Goal: Task Accomplishment & Management: Use online tool/utility

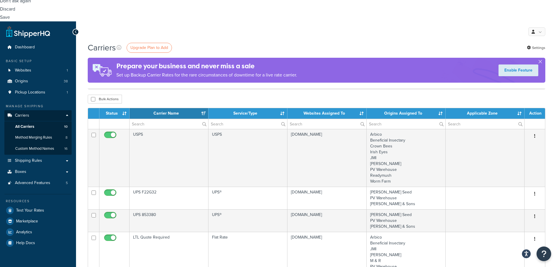
scroll to position [293, 0]
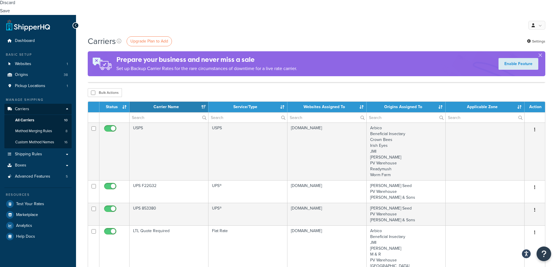
select select "100"
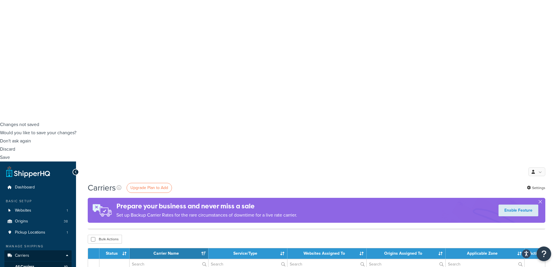
scroll to position [0, 0]
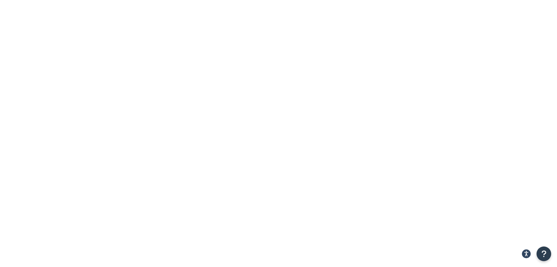
paste input "AHS PF1060"
type input "AHS PF1060"
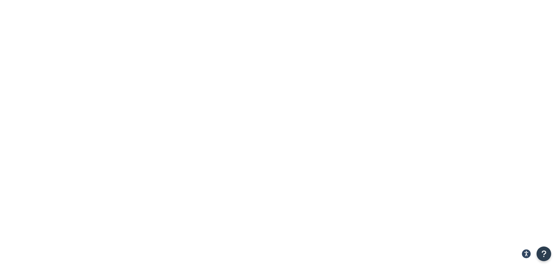
paste input "AHS PF1060"
type input "AHS PF1060"
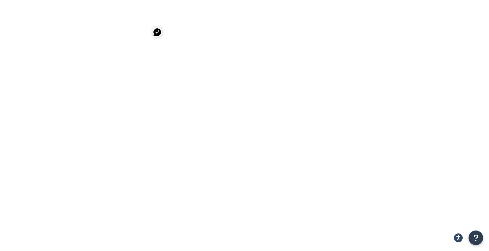
checkbox input "true"
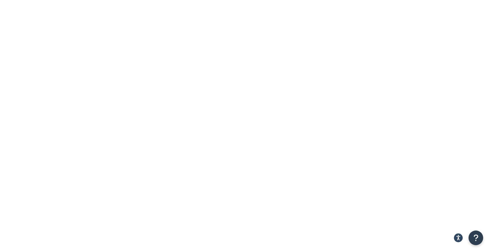
type input "141 Greystone Court"
type input "Marble falls"
select select "TX"
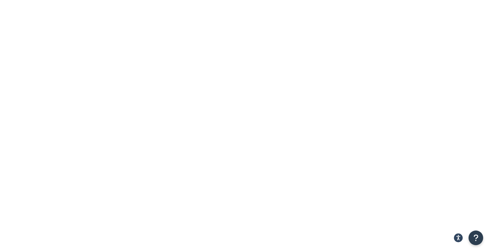
type input "78654"
type input "1"
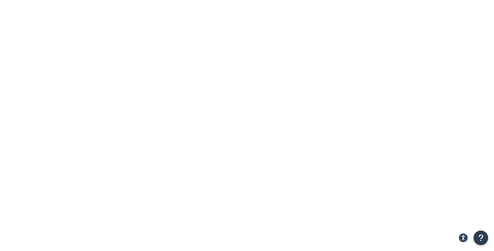
checkbox input "true"
type input "not"
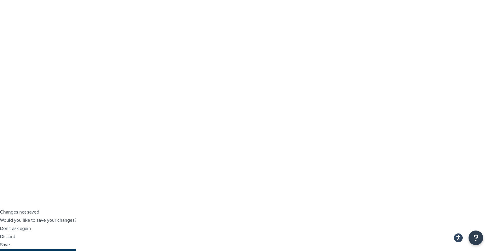
type input "6"
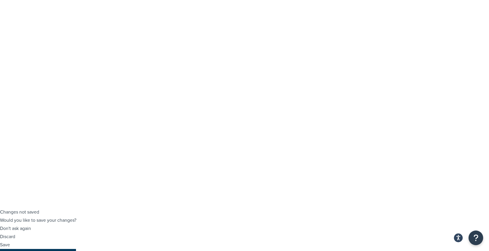
checkbox input "true"
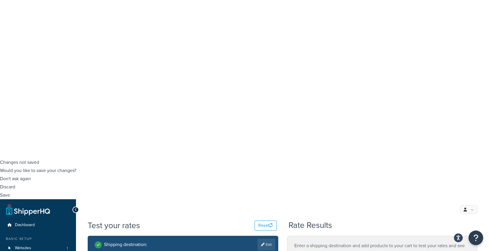
scroll to position [121, 0]
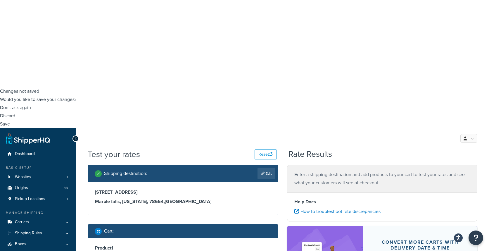
scroll to position [180, 0]
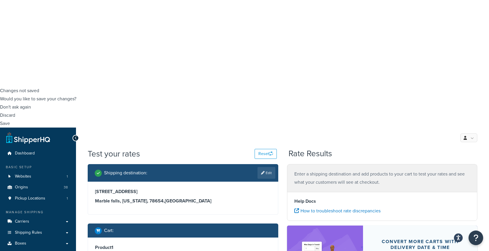
type input "1"
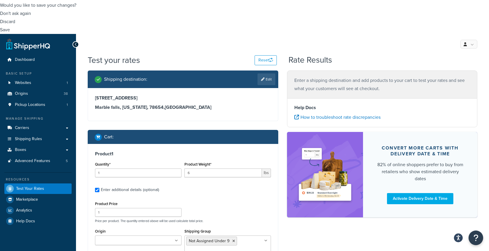
scroll to position [297, 0]
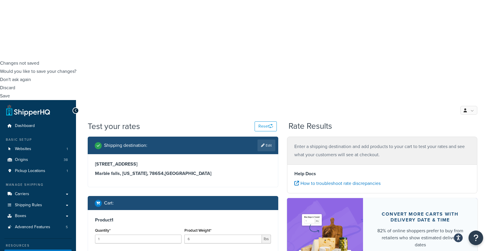
scroll to position [209, 0]
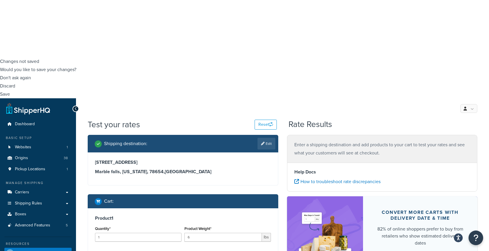
drag, startPoint x: 220, startPoint y: 131, endPoint x: 217, endPoint y: 130, distance: 3.3
type input ".43"
checkbox input "false"
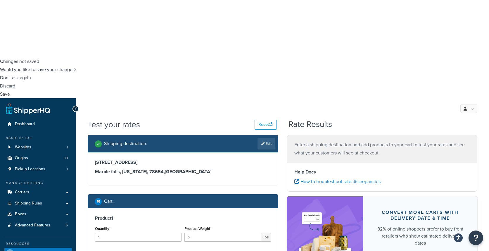
checkbox input "false"
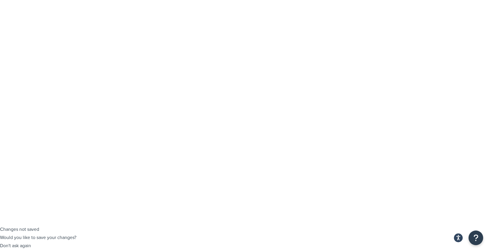
checkbox input "true"
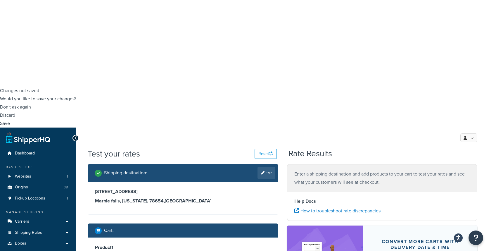
scroll to position [209, 0]
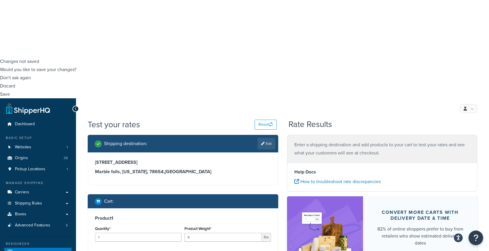
type input "under"
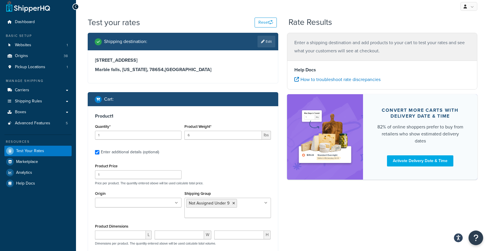
scroll to position [322, 0]
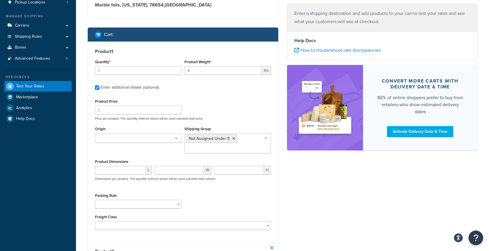
scroll to position [381, 0]
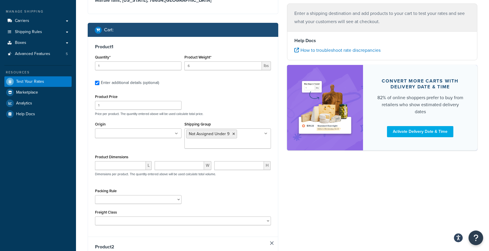
type input "1"
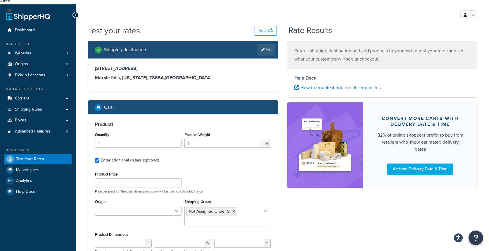
scroll to position [293, 0]
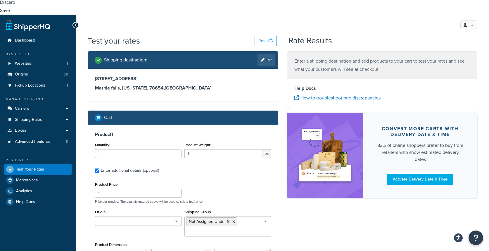
type input ".43"
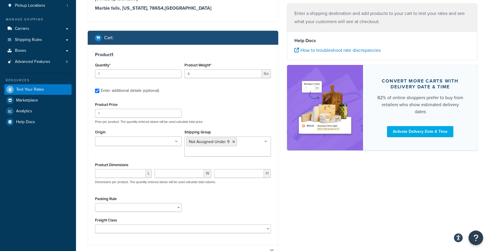
scroll to position [381, 0]
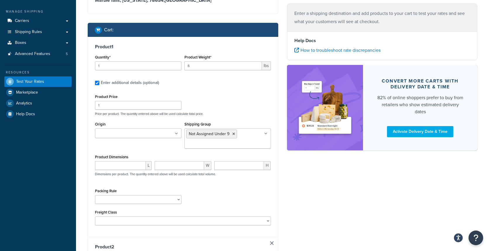
drag, startPoint x: 207, startPoint y: 158, endPoint x: 175, endPoint y: 153, distance: 32.8
type input "bulky"
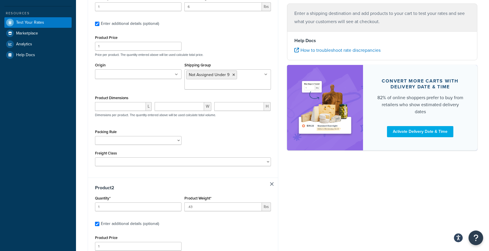
scroll to position [468, 0]
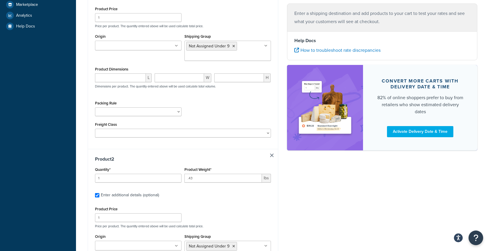
type input "bulky"
click at [308, 171] on div "Shipping destination : Edit 141 Greystone Court Marble falls, Texas, 78654 , Un…" at bounding box center [282, 227] width 399 height 703
type input "26"
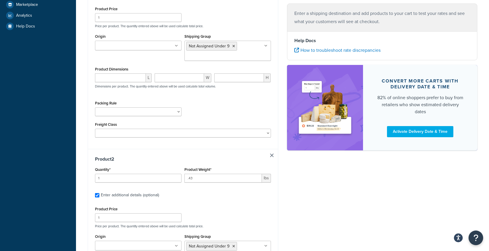
drag, startPoint x: 253, startPoint y: 104, endPoint x: 255, endPoint y: 96, distance: 7.4
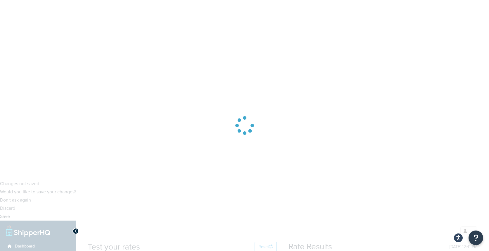
scroll to position [87, 0]
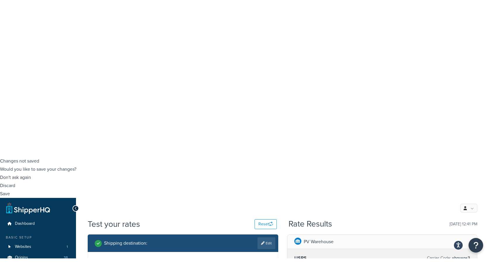
scroll to position [115, 0]
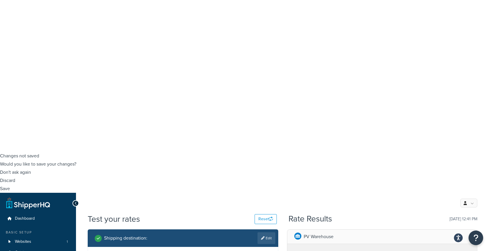
drag, startPoint x: 418, startPoint y: 91, endPoint x: 458, endPoint y: 90, distance: 40.1
drag, startPoint x: 418, startPoint y: 89, endPoint x: 462, endPoint y: 92, distance: 44.3
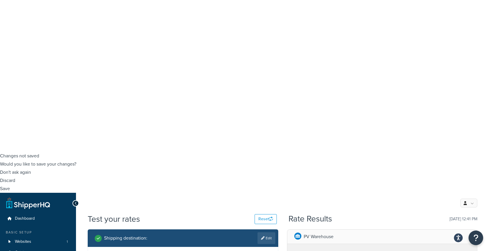
drag, startPoint x: 446, startPoint y: 91, endPoint x: 449, endPoint y: 90, distance: 3.0
drag, startPoint x: 418, startPoint y: 88, endPoint x: 443, endPoint y: 90, distance: 25.8
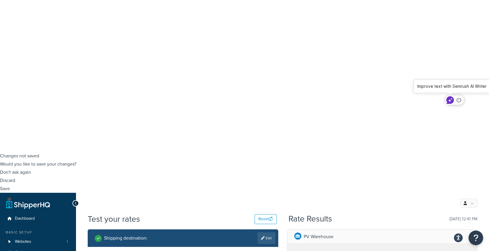
copy span "SPC - GP5100"
drag, startPoint x: 446, startPoint y: 90, endPoint x: 462, endPoint y: 91, distance: 16.4
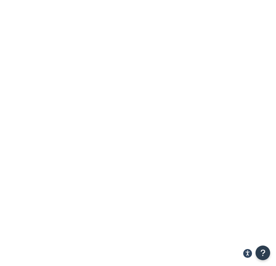
paste input "AHS PF1060"
type input "AHS PF1060"
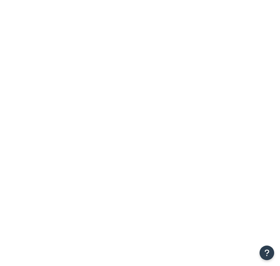
select select "SURCHARGE"
select select "SHIPPING_GROUP"
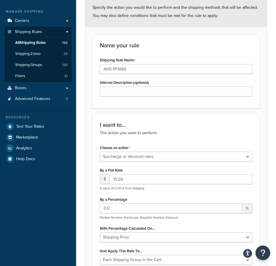
scroll to position [22, 0]
drag, startPoint x: 24, startPoint y: 60, endPoint x: 28, endPoint y: 93, distance: 33.6
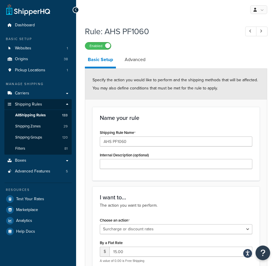
scroll to position [293, 0]
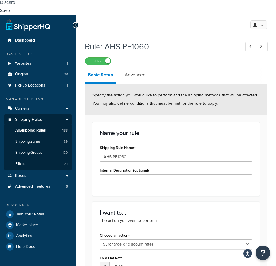
drag, startPoint x: 80, startPoint y: 32, endPoint x: 79, endPoint y: 54, distance: 22.5
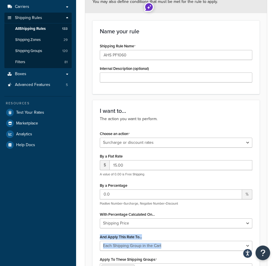
scroll to position [380, 0]
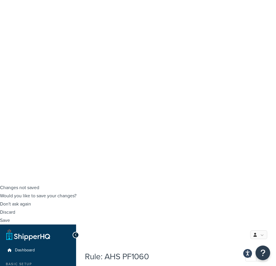
scroll to position [59, 0]
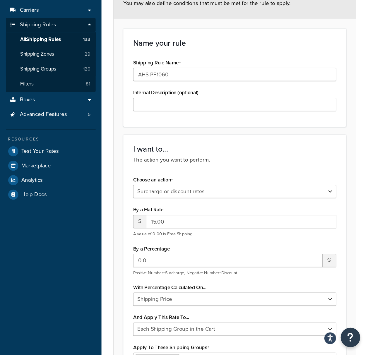
scroll to position [380, 0]
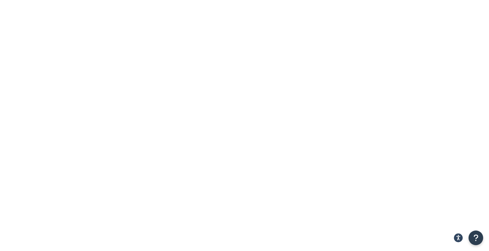
paste input "SPC - GP5100"
type input "SPC - GP5100"
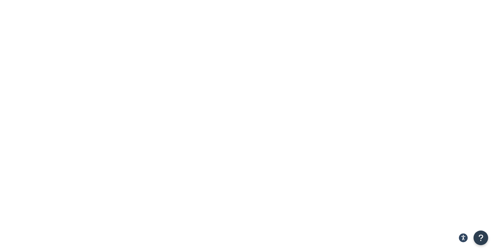
drag, startPoint x: 117, startPoint y: 119, endPoint x: 107, endPoint y: 120, distance: 10.3
drag, startPoint x: 306, startPoint y: 117, endPoint x: 292, endPoint y: 122, distance: 14.9
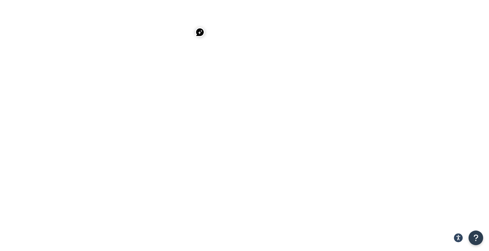
drag, startPoint x: 0, startPoint y: 0, endPoint x: 147, endPoint y: 73, distance: 164.5
type input "GP352"
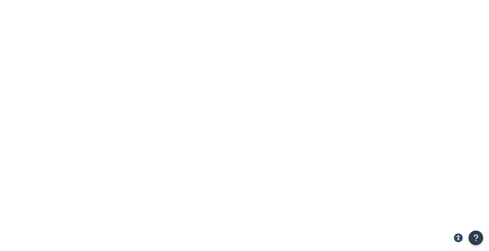
drag, startPoint x: 136, startPoint y: 75, endPoint x: 136, endPoint y: 80, distance: 4.7
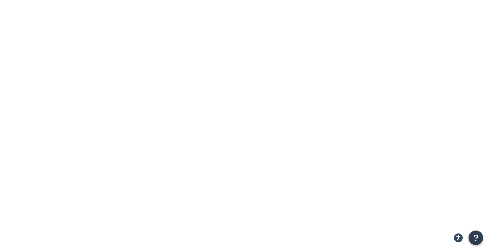
type input "GP352"
drag, startPoint x: 142, startPoint y: 122, endPoint x: 136, endPoint y: 119, distance: 6.4
drag, startPoint x: 149, startPoint y: 118, endPoint x: 94, endPoint y: 118, distance: 55.0
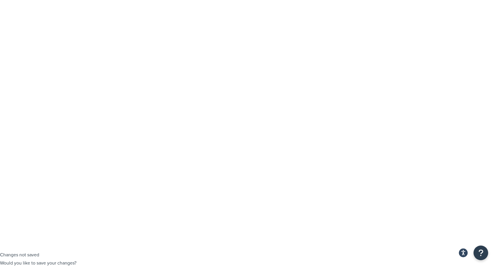
checkbox input "true"
type input "[STREET_ADDRESS]"
type input "Grass Valley"
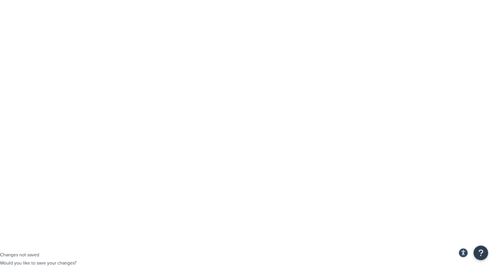
select select "CA"
type input "95945"
checkbox input "true"
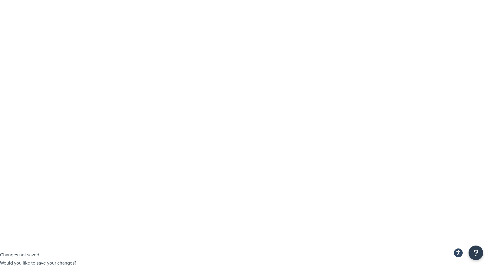
drag, startPoint x: 210, startPoint y: 181, endPoint x: 180, endPoint y: 179, distance: 30.5
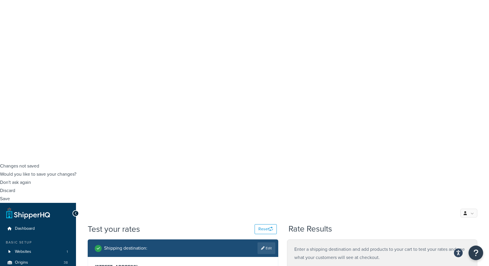
scroll to position [96, 0]
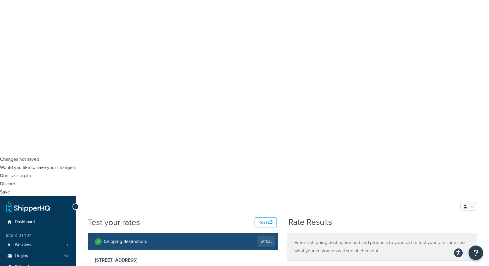
drag, startPoint x: 202, startPoint y: 113, endPoint x: 173, endPoint y: 121, distance: 31.0
type input "GP352"
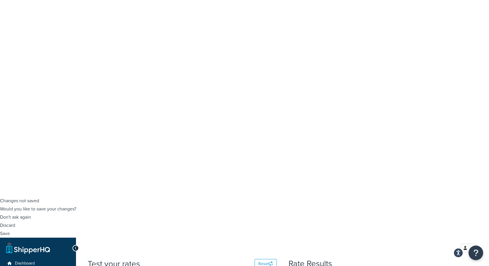
scroll to position [59, 0]
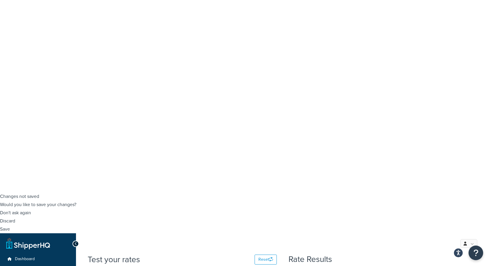
select select "62838"
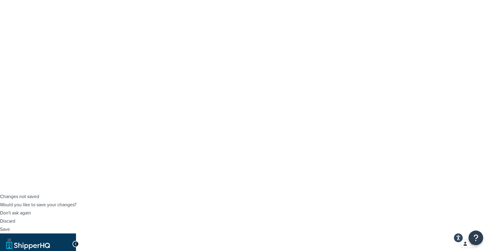
drag, startPoint x: 378, startPoint y: 214, endPoint x: 366, endPoint y: 209, distance: 13.0
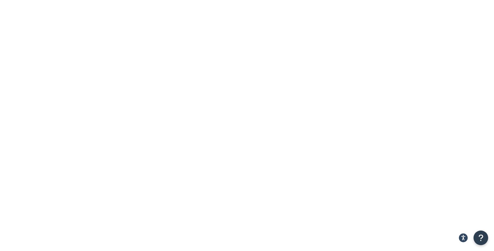
checkbox input "true"
paste input "Racoon Den Farms 5217 Airline Drive Bossier City LA 71111"
drag, startPoint x: 128, startPoint y: 83, endPoint x: 77, endPoint y: 88, distance: 51.7
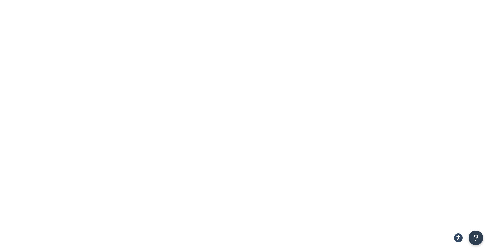
drag, startPoint x: 126, startPoint y: 81, endPoint x: 170, endPoint y: 85, distance: 44.3
type input "5217 Airline Drive Bossier City LA 71111"
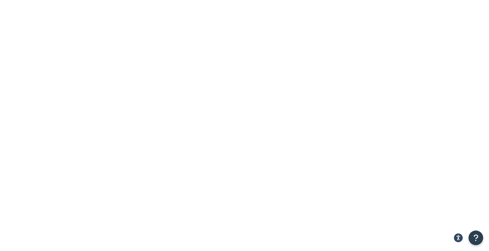
paste input "Bossier City LA 71111"
drag, startPoint x: 118, startPoint y: 118, endPoint x: 145, endPoint y: 119, distance: 27.2
type input "Bossier City"
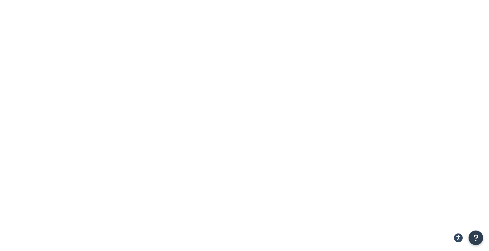
paste input "LA 71111"
drag, startPoint x: 193, startPoint y: 160, endPoint x: 160, endPoint y: 157, distance: 33.2
type input "71111"
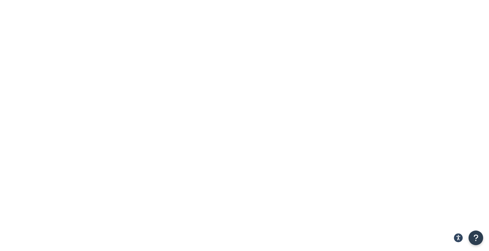
select select "LA"
type input "1"
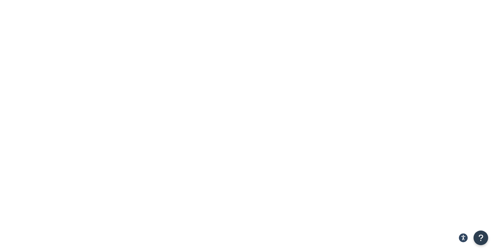
checkbox input "true"
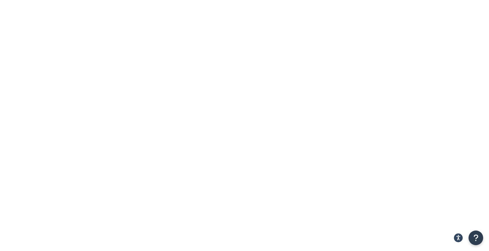
type input "Kopp"
type input "45"
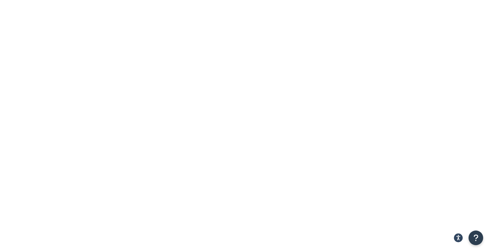
checkbox input "true"
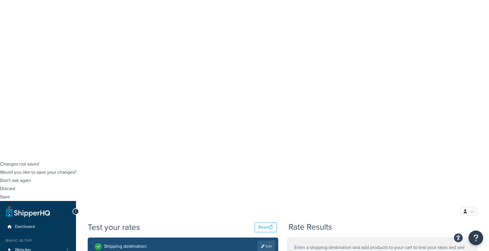
scroll to position [117, 0]
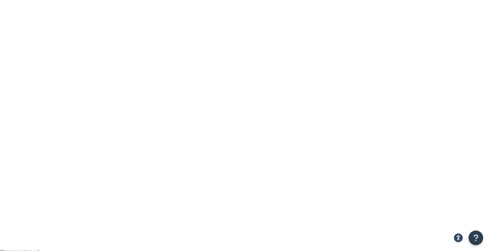
scroll to position [0, 0]
drag, startPoint x: 322, startPoint y: 75, endPoint x: 427, endPoint y: 73, distance: 105.1
copy div "FedEx® 2 Day - Standard FedEx or UPS Shipping"
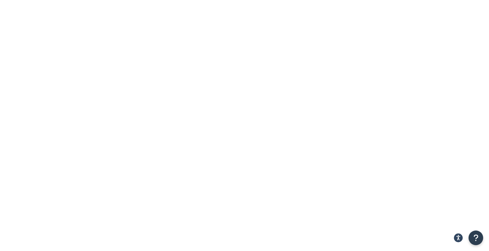
select select "62838"
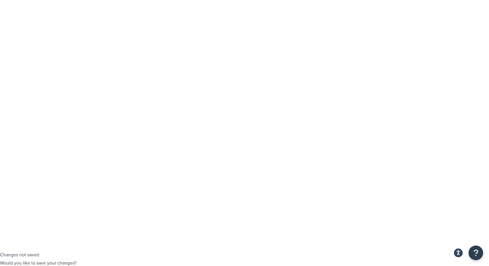
select select "62838"
select select "CA"
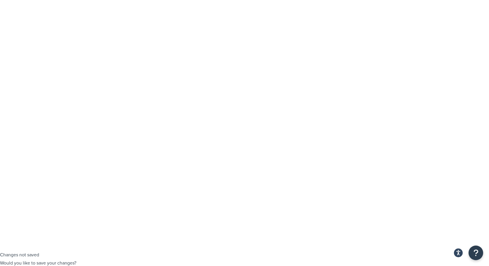
drag, startPoint x: 135, startPoint y: 85, endPoint x: 54, endPoint y: 91, distance: 81.5
paste input "41 Greystone Court Marble Falls TX 78654"
drag, startPoint x: 130, startPoint y: 81, endPoint x: 148, endPoint y: 85, distance: 18.7
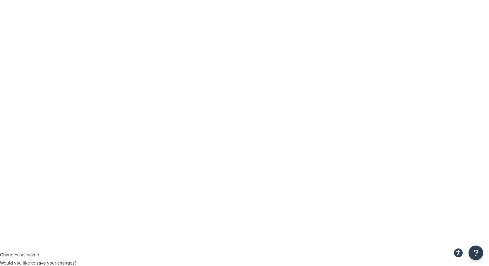
type input "141 Greystone Court TX 78654"
drag, startPoint x: 130, startPoint y: 119, endPoint x: 76, endPoint y: 124, distance: 53.7
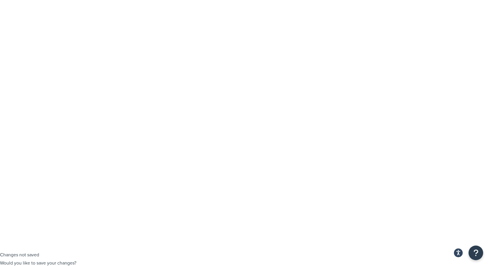
paste input "Marble Falls"
type input "Marble Falls"
drag, startPoint x: 132, startPoint y: 83, endPoint x: 135, endPoint y: 83, distance: 3.8
type input "141 Greystone Court 78654"
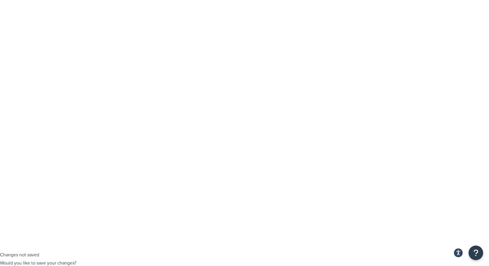
select select "TX"
drag, startPoint x: 130, startPoint y: 83, endPoint x: 153, endPoint y: 87, distance: 23.2
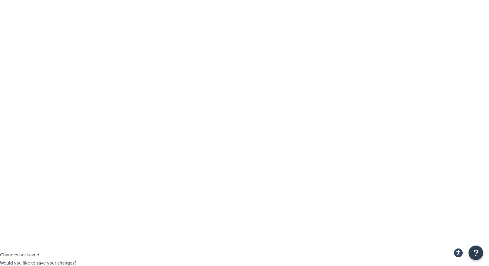
type input "141 Greystone Court"
drag, startPoint x: 201, startPoint y: 159, endPoint x: 177, endPoint y: 160, distance: 24.3
paste input "78654"
type input "78654"
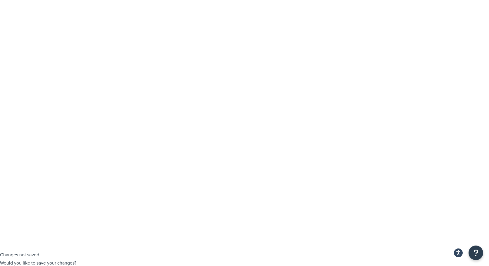
drag, startPoint x: 162, startPoint y: 181, endPoint x: 158, endPoint y: 182, distance: 4.9
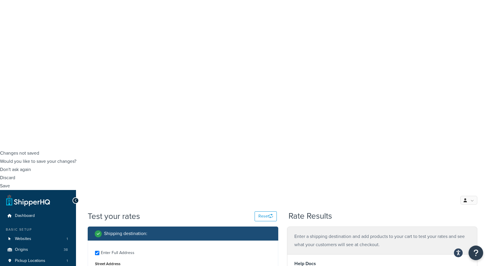
scroll to position [117, 0]
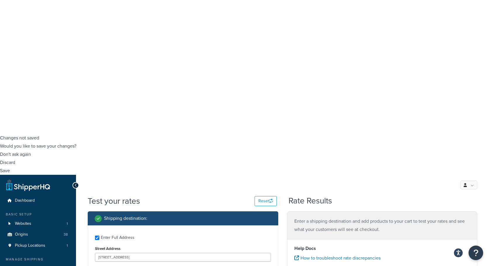
type input "1"
type input "26"
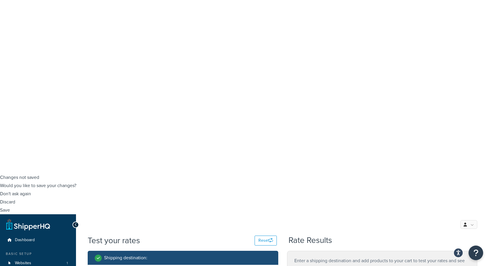
checkbox input "true"
select select "62838"
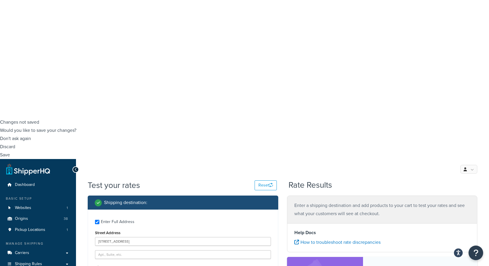
scroll to position [136, 0]
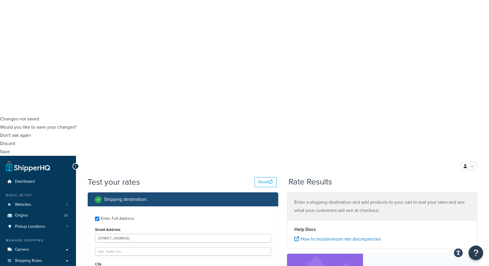
type input "bulk"
drag, startPoint x: 110, startPoint y: 242, endPoint x: 97, endPoint y: 241, distance: 12.6
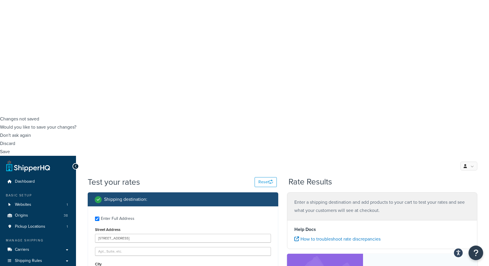
select select
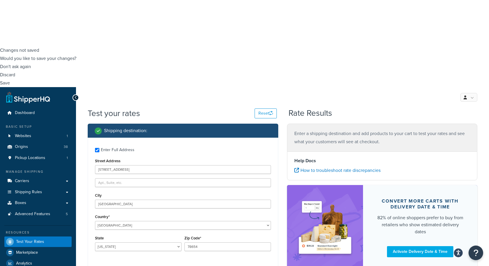
scroll to position [209, 0]
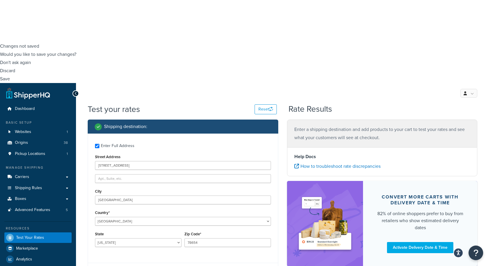
type input "1"
drag, startPoint x: 217, startPoint y: 236, endPoint x: 240, endPoint y: 230, distance: 23.9
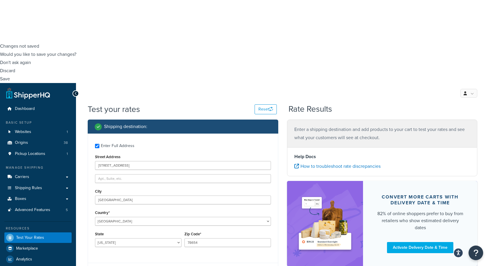
type input "6"
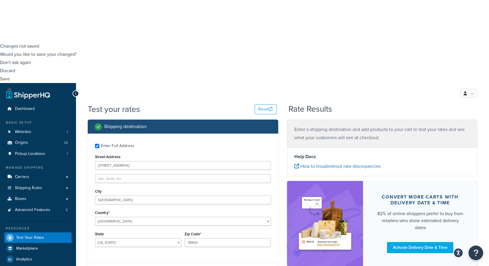
checkbox input "false"
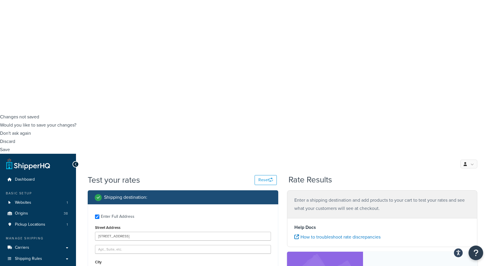
checkbox input "true"
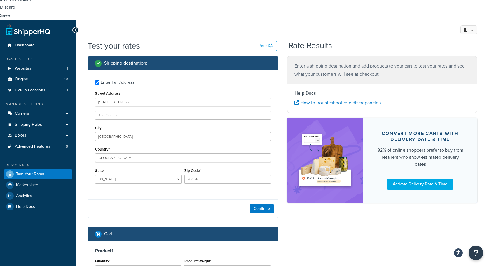
scroll to position [284, 0]
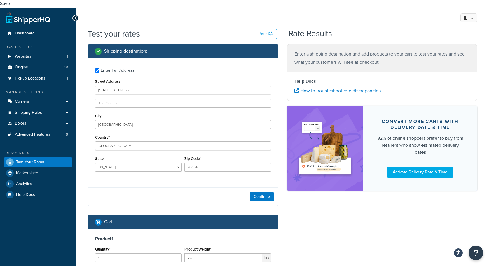
type input "not"
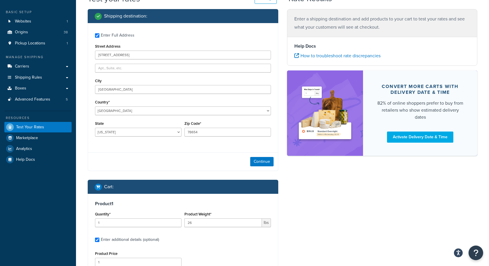
scroll to position [372, 0]
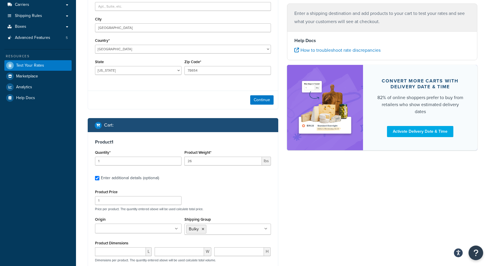
scroll to position [518, 0]
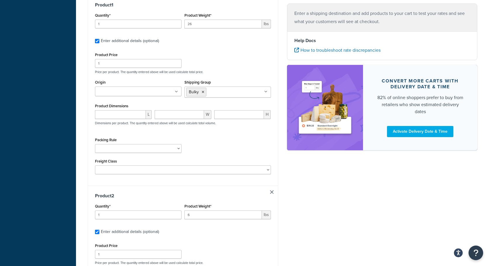
type input "1"
type input "under"
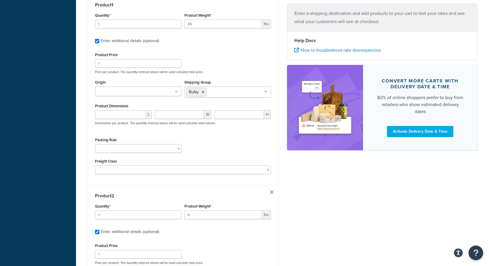
click at [342, 204] on div "Shipping destination : Enter Full Address Street Address 141 Greystone Court Ci…" at bounding box center [282, 214] width 399 height 808
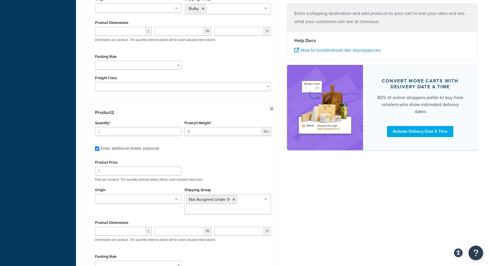
scroll to position [611, 0]
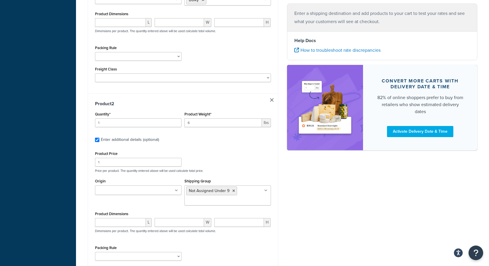
type input "0.43"
drag, startPoint x: 257, startPoint y: 220, endPoint x: 261, endPoint y: 170, distance: 50.2
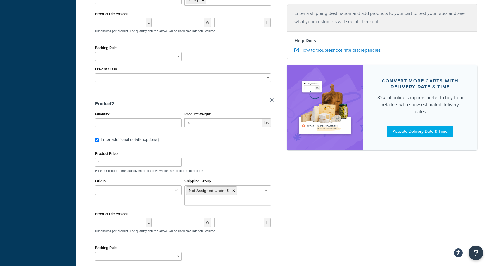
click at [262, 170] on div "Product 1 Quantity* 1 Product Weight* 26 lbs Enter additional details (optional…" at bounding box center [183, 210] width 191 height 615
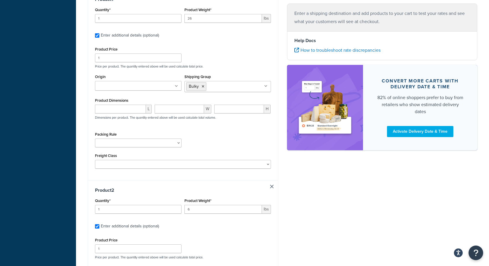
scroll to position [464, 0]
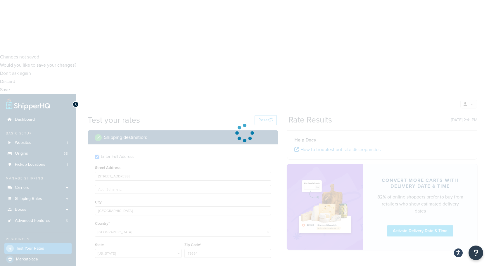
scroll to position [183, 0]
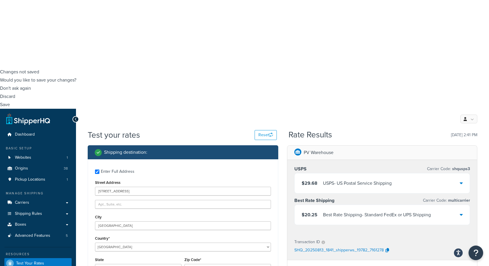
click at [463, 205] on div "$20.25 Best Rate Shipping - Standard FedEx or UPS Shipping" at bounding box center [383, 215] width 176 height 20
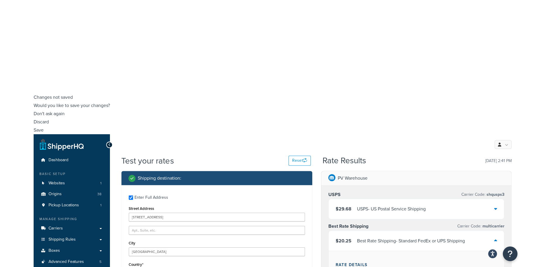
scroll to position [187, 0]
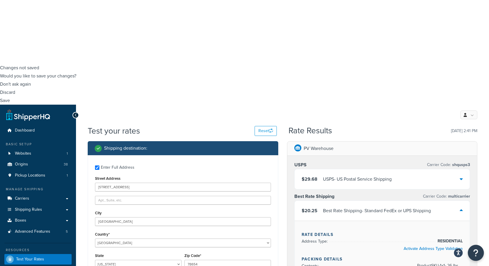
click at [478, 252] on icon "Open Resource Center" at bounding box center [477, 253] width 6 height 8
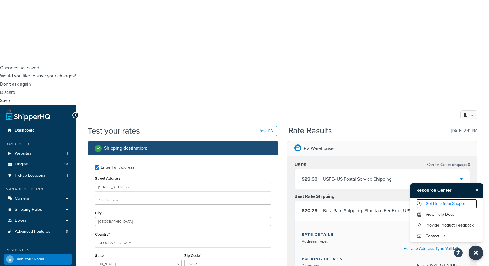
click at [431, 202] on link "Get Help from Support" at bounding box center [447, 203] width 61 height 9
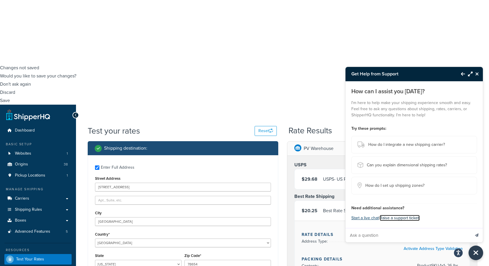
click at [394, 218] on link "Raise a support ticket." at bounding box center [400, 218] width 40 height 6
click at [362, 217] on button "Start a live chat" at bounding box center [366, 218] width 28 height 8
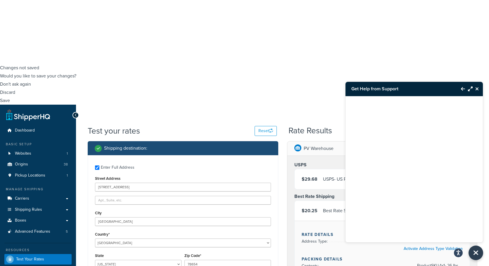
drag, startPoint x: 410, startPoint y: 87, endPoint x: 419, endPoint y: 87, distance: 9.4
click at [419, 87] on h3 "Get Help from Support" at bounding box center [401, 89] width 110 height 14
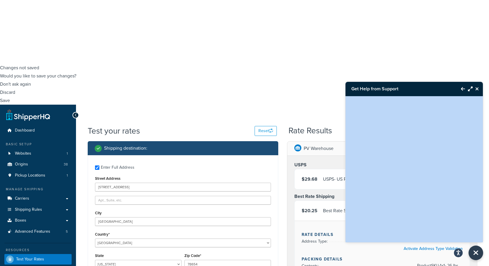
drag, startPoint x: 419, startPoint y: 87, endPoint x: 389, endPoint y: 80, distance: 30.6
click at [379, 85] on h3 "Get Help from Support" at bounding box center [401, 89] width 110 height 14
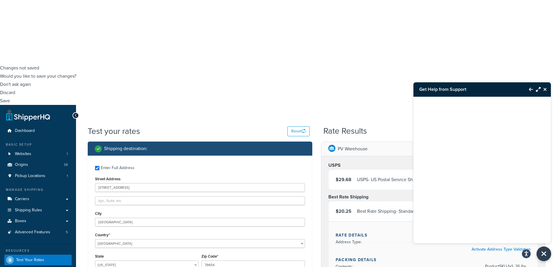
drag, startPoint x: 394, startPoint y: 101, endPoint x: 412, endPoint y: 105, distance: 18.6
drag, startPoint x: 493, startPoint y: 86, endPoint x: 491, endPoint y: 90, distance: 4.2
click at [489, 90] on h3 "Get Help from Support" at bounding box center [469, 89] width 110 height 14
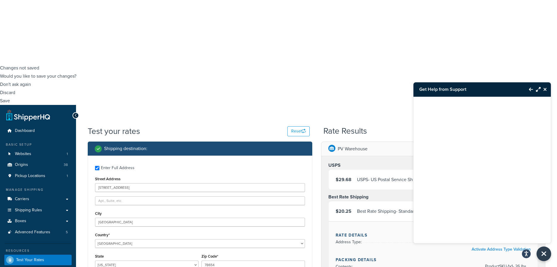
click at [489, 89] on icon "Maximize Resource Center" at bounding box center [538, 89] width 5 height 5
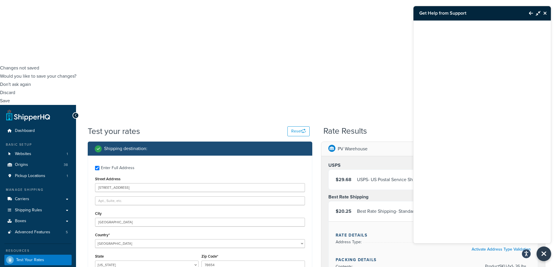
click at [489, 13] on icon "Back to Resource Center" at bounding box center [531, 13] width 4 height 5
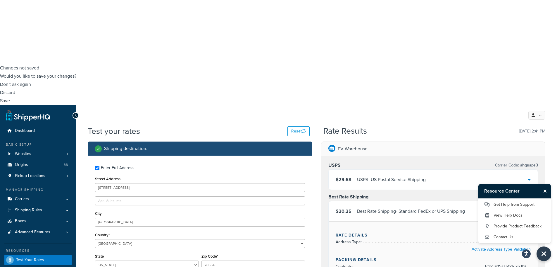
click at [489, 204] on link "Get Help from Support" at bounding box center [515, 204] width 61 height 9
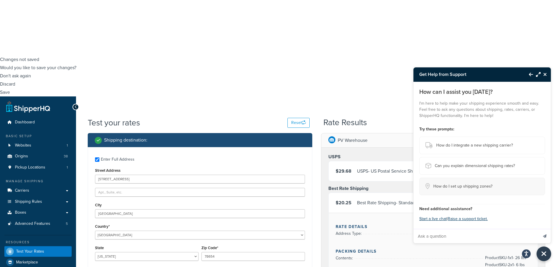
scroll to position [200, 0]
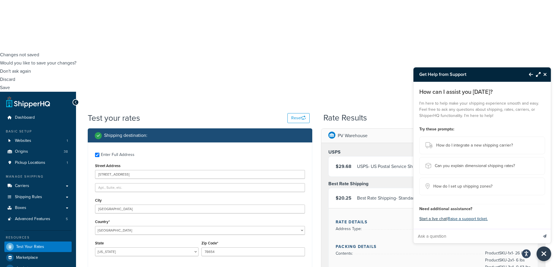
click at [427, 219] on button "Start a live chat" at bounding box center [434, 218] width 28 height 8
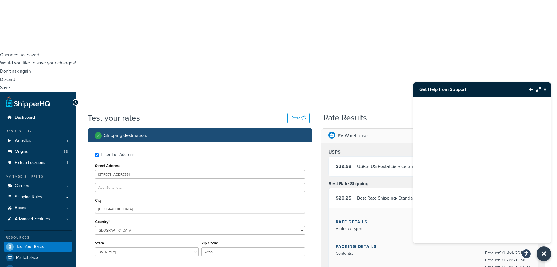
click at [489, 91] on h3 "Get Help from Support" at bounding box center [469, 89] width 110 height 14
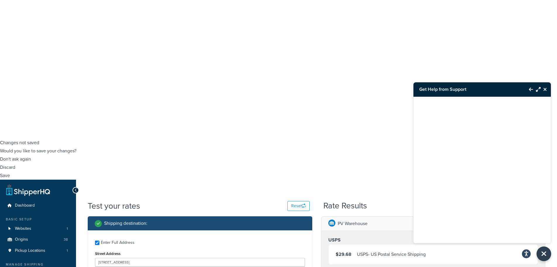
scroll to position [171, 0]
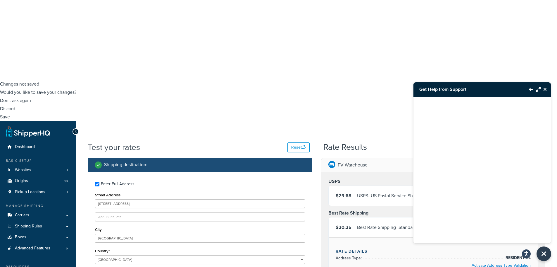
drag, startPoint x: 506, startPoint y: 87, endPoint x: 511, endPoint y: 92, distance: 6.4
click at [489, 92] on h3 "Get Help from Support" at bounding box center [469, 89] width 110 height 14
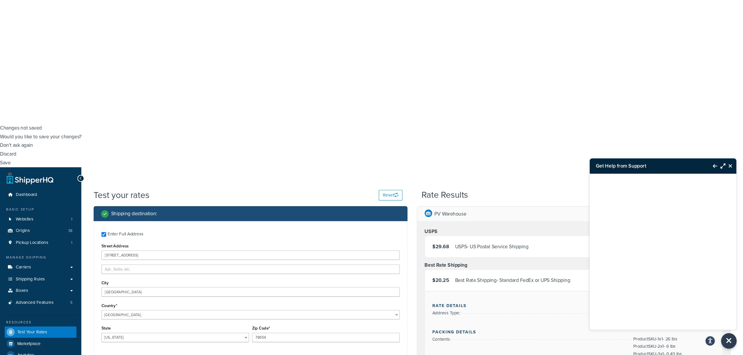
scroll to position [110, 0]
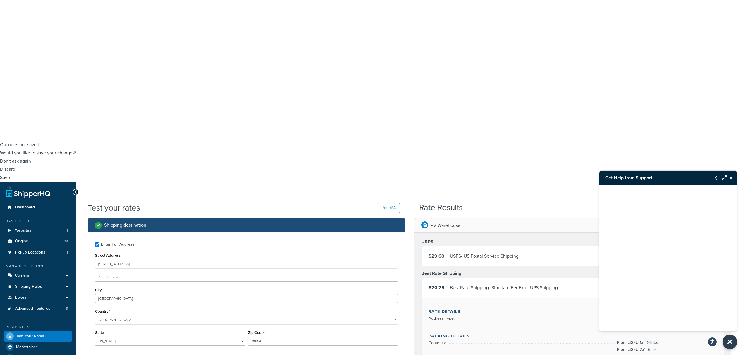
drag, startPoint x: 544, startPoint y: 7, endPoint x: 396, endPoint y: 268, distance: 300.1
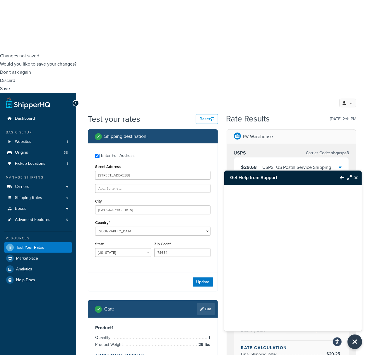
scroll to position [204, 0]
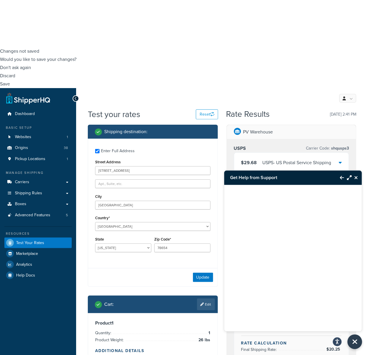
click at [347, 176] on icon "Maximize Resource Center" at bounding box center [349, 177] width 5 height 5
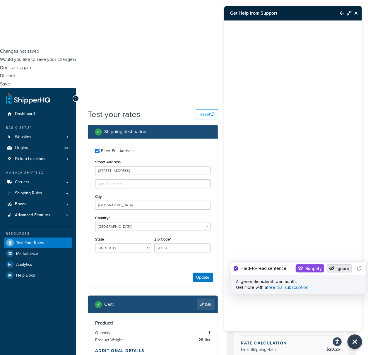
click at [340, 266] on button "Ignore" at bounding box center [339, 268] width 25 height 8
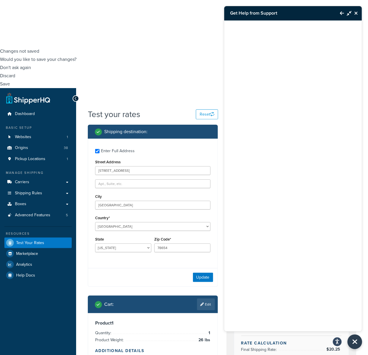
drag, startPoint x: 293, startPoint y: 14, endPoint x: 296, endPoint y: 18, distance: 4.8
click at [296, 18] on h3 "Get Help from Support" at bounding box center [279, 13] width 110 height 14
drag, startPoint x: 289, startPoint y: 13, endPoint x: 301, endPoint y: 15, distance: 12.5
click at [301, 15] on h3 "Get Help from Support" at bounding box center [279, 13] width 110 height 14
click at [348, 12] on icon "Minimize Resource Center" at bounding box center [349, 13] width 5 height 5
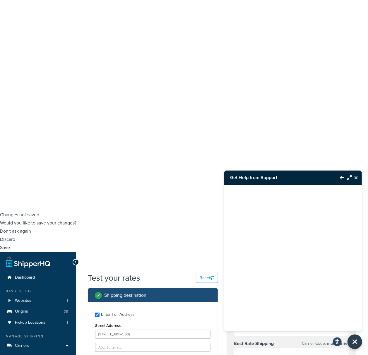
scroll to position [87, 0]
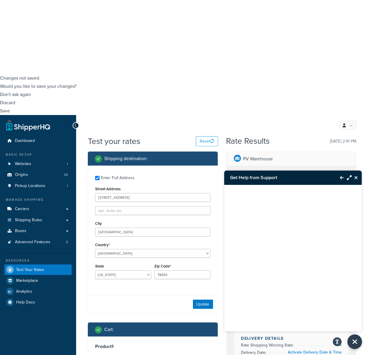
scroll to position [204, 0]
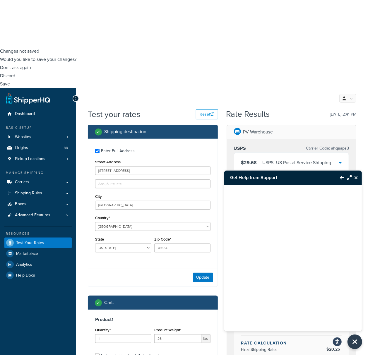
checkbox input "true"
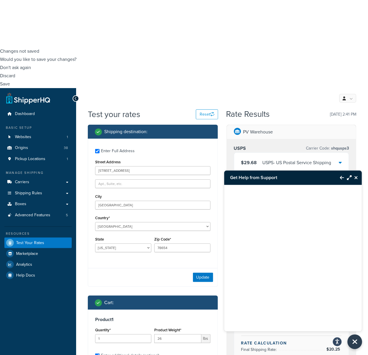
select select "82090"
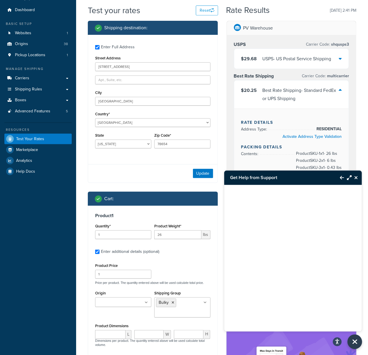
scroll to position [321, 0]
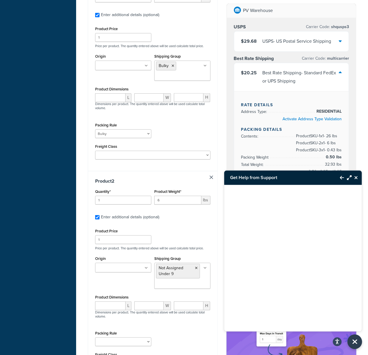
scroll to position [548, 0]
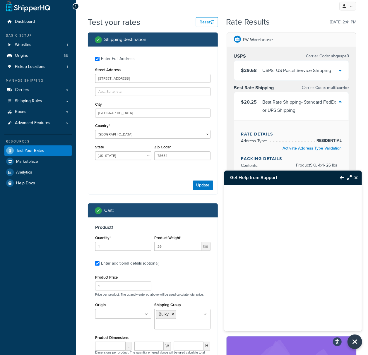
scroll to position [299, 0]
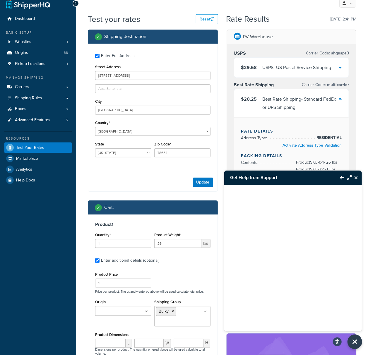
click at [300, 178] on h3 "Get Help from Support" at bounding box center [279, 178] width 110 height 14
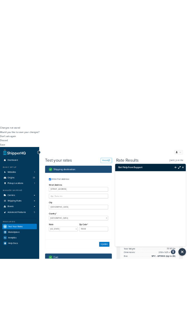
scroll to position [156, 0]
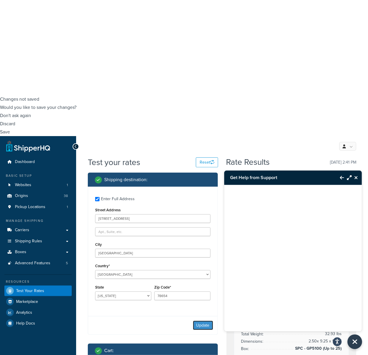
drag, startPoint x: 204, startPoint y: 35, endPoint x: 196, endPoint y: 70, distance: 36.1
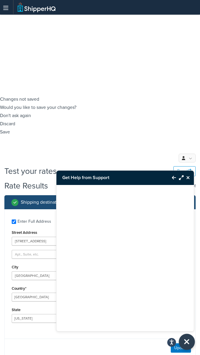
click at [189, 266] on icon "Close Resource Center" at bounding box center [187, 342] width 6 height 8
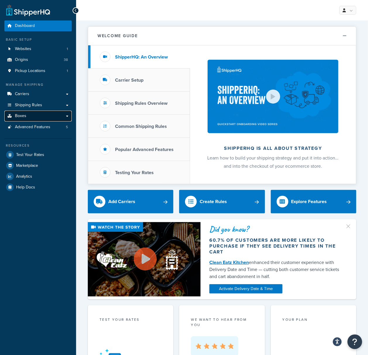
click at [24, 115] on span "Boxes" at bounding box center [20, 116] width 11 height 5
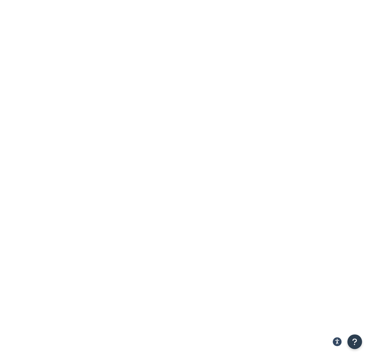
drag, startPoint x: 137, startPoint y: 73, endPoint x: 134, endPoint y: 74, distance: 3.4
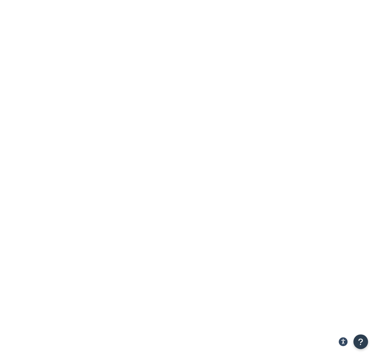
type input "bulky"
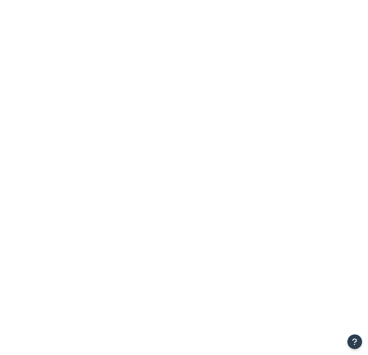
type input "bulky"
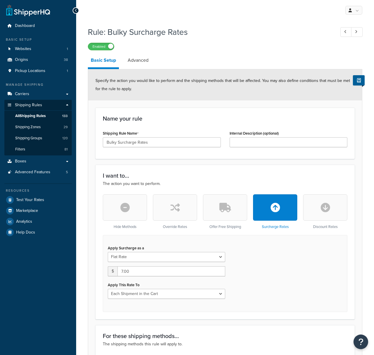
select select "CART"
